Goal: Information Seeking & Learning: Learn about a topic

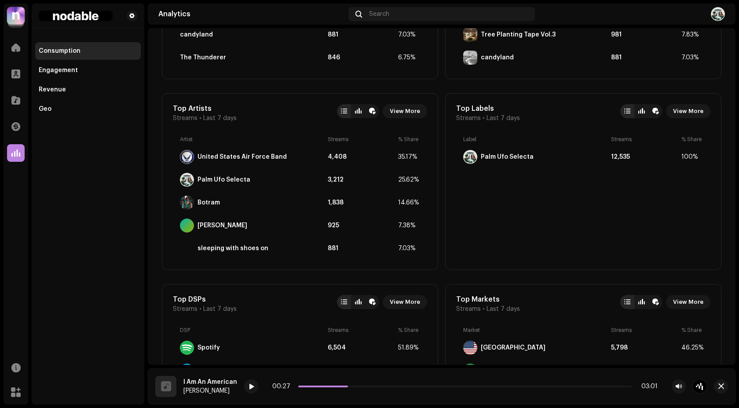
scroll to position [451, 0]
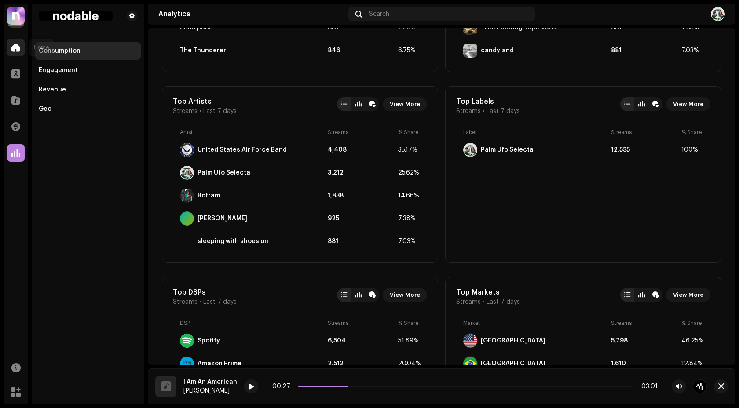
click at [17, 52] on div at bounding box center [16, 48] width 18 height 18
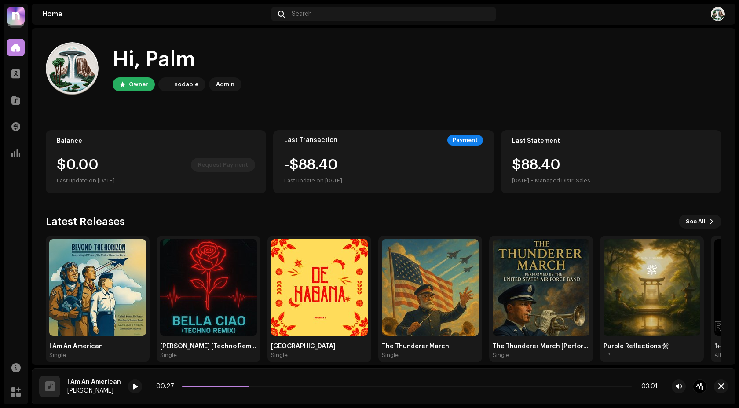
scroll to position [11, 0]
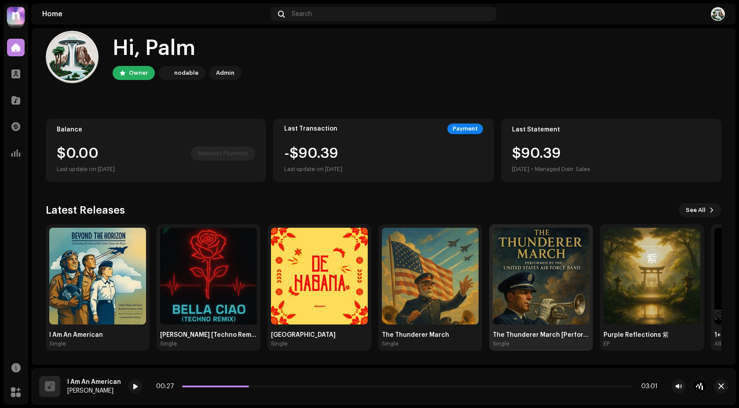
click at [504, 278] on img at bounding box center [541, 276] width 97 height 97
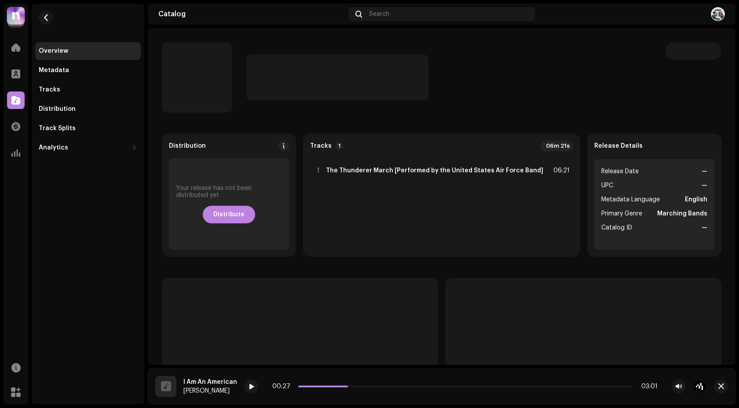
scroll to position [62, 0]
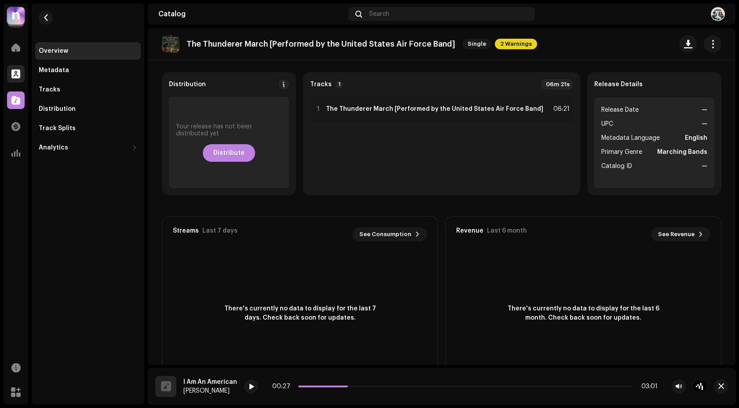
click at [15, 77] on span at bounding box center [15, 73] width 9 height 7
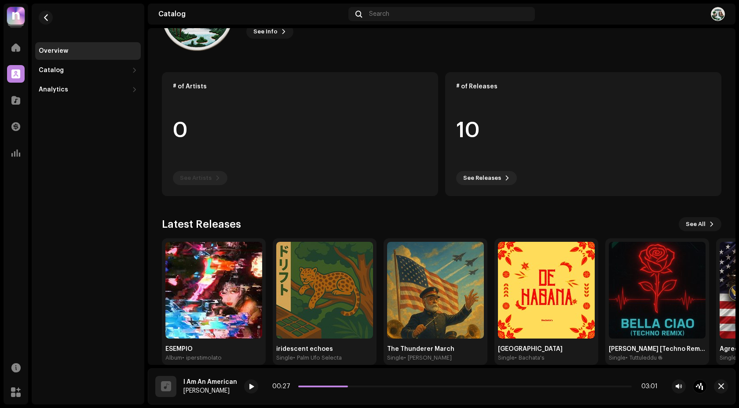
scroll to position [5, 0]
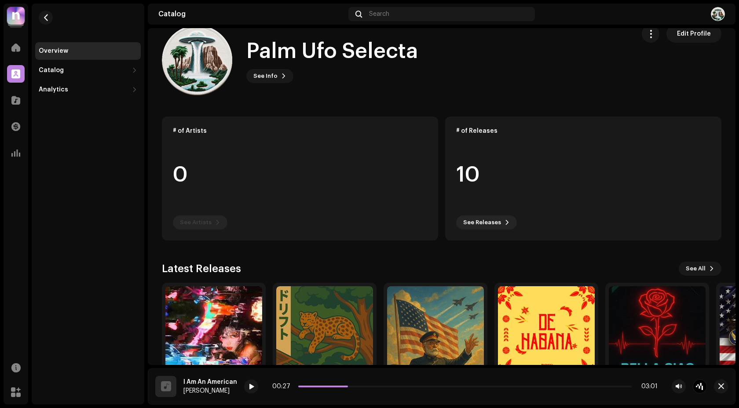
click at [15, 77] on span at bounding box center [15, 73] width 9 height 7
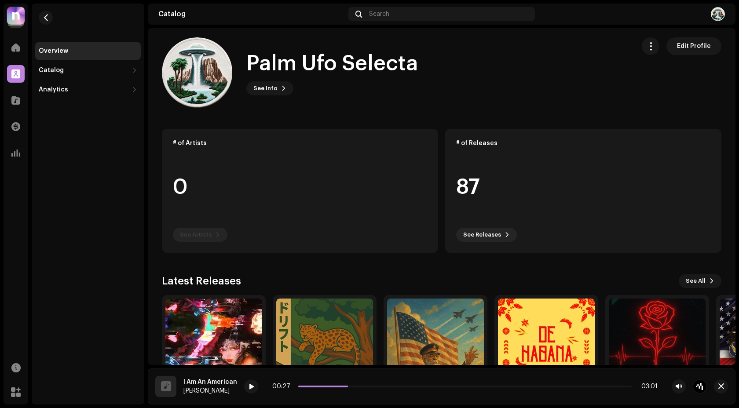
scroll to position [0, 0]
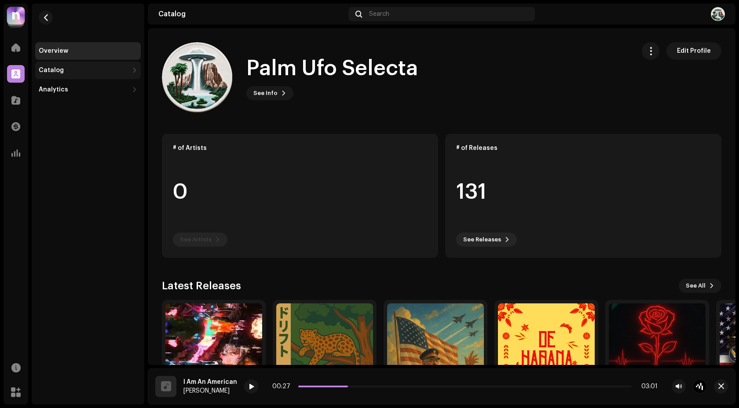
click at [48, 72] on div "Catalog" at bounding box center [51, 70] width 25 height 7
click at [71, 90] on div "Releases" at bounding box center [89, 89] width 95 height 7
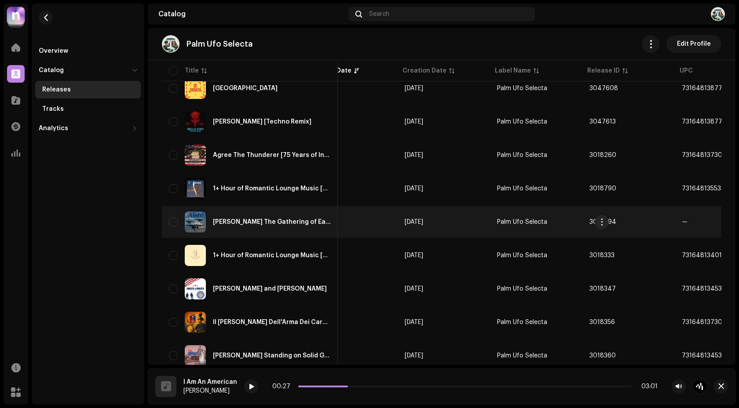
scroll to position [0, 238]
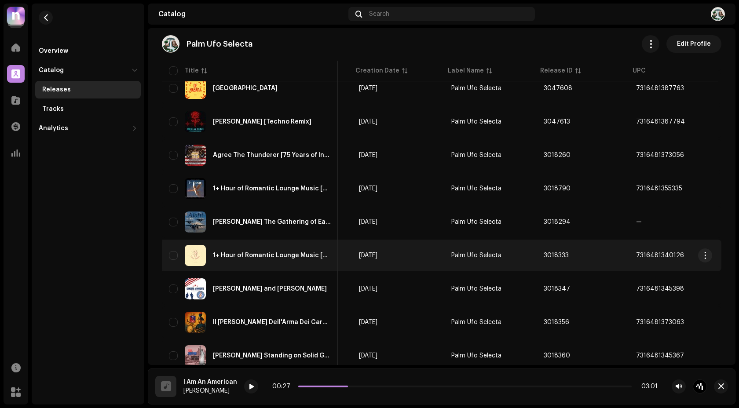
click at [253, 253] on div "1+ Hour of Romantic Lounge Music [Best of "make sax with me."]" at bounding box center [272, 255] width 118 height 6
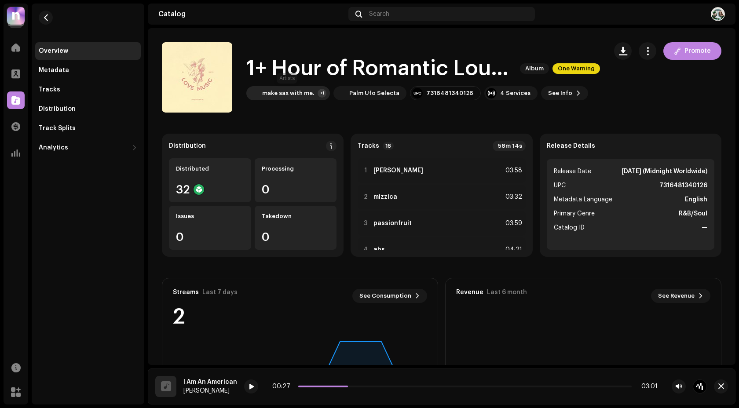
click at [307, 99] on div "make sax with me. +1" at bounding box center [288, 93] width 84 height 14
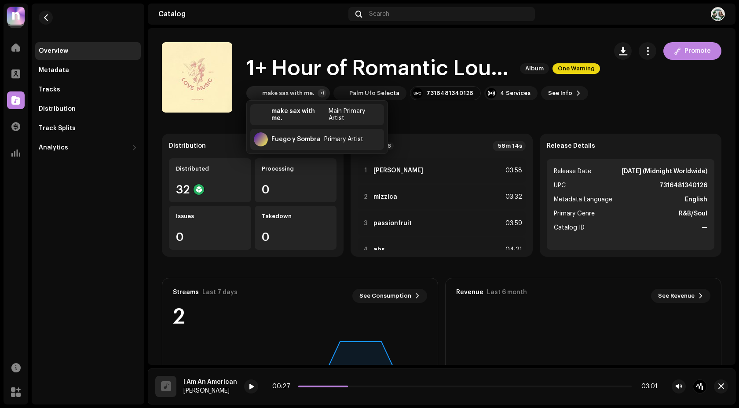
click at [309, 95] on div "make sax with me." at bounding box center [288, 93] width 52 height 7
